Goal: Entertainment & Leisure: Consume media (video, audio)

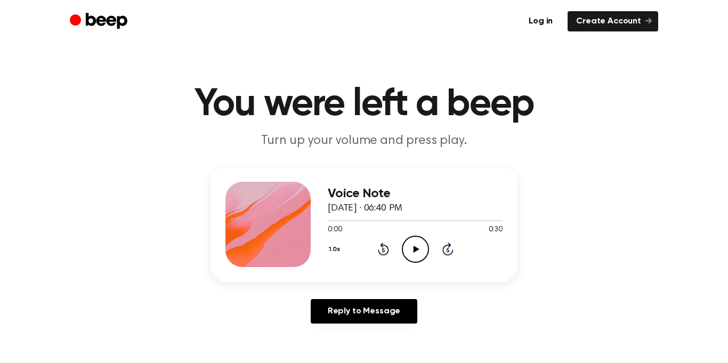
click at [411, 255] on icon "Play Audio" at bounding box center [415, 249] width 27 height 27
click at [381, 251] on icon "Rewind 5 seconds" at bounding box center [384, 249] width 12 height 14
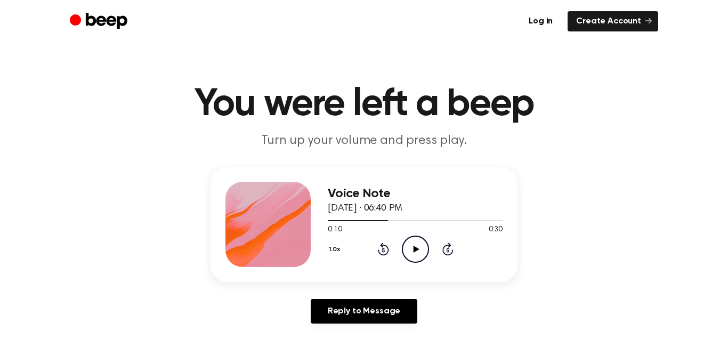
click at [381, 251] on icon "Rewind 5 seconds" at bounding box center [384, 249] width 12 height 14
click at [418, 253] on icon "Play Audio" at bounding box center [415, 249] width 27 height 27
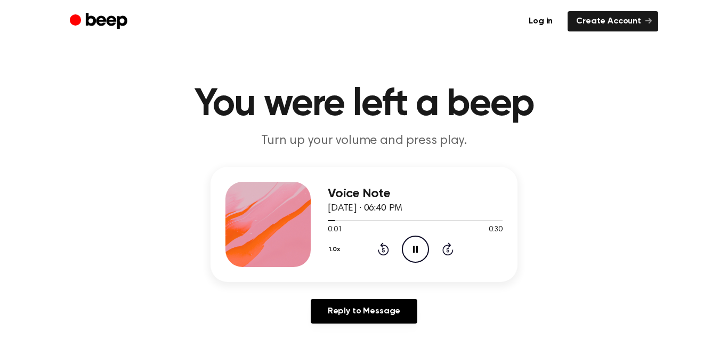
click at [421, 248] on icon "Pause Audio" at bounding box center [415, 249] width 27 height 27
click at [421, 248] on icon "Play Audio" at bounding box center [415, 249] width 27 height 27
click at [390, 246] on div "1.0x Rewind 5 seconds Pause Audio Skip 5 seconds" at bounding box center [415, 249] width 175 height 27
click at [391, 247] on div "1.0x Rewind 5 seconds Pause Audio Skip 5 seconds" at bounding box center [415, 249] width 175 height 27
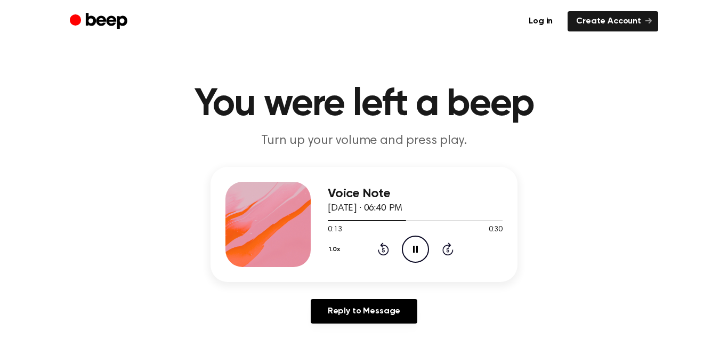
click at [383, 230] on div "0:13 0:30" at bounding box center [415, 230] width 175 height 11
click at [383, 247] on icon "Rewind 5 seconds" at bounding box center [384, 249] width 12 height 14
click at [488, 349] on main "You were left a beep Turn up your volume and press play. Voice Note [DATE] · 06…" at bounding box center [364, 329] width 728 height 658
